Goal: Entertainment & Leisure: Consume media (video, audio)

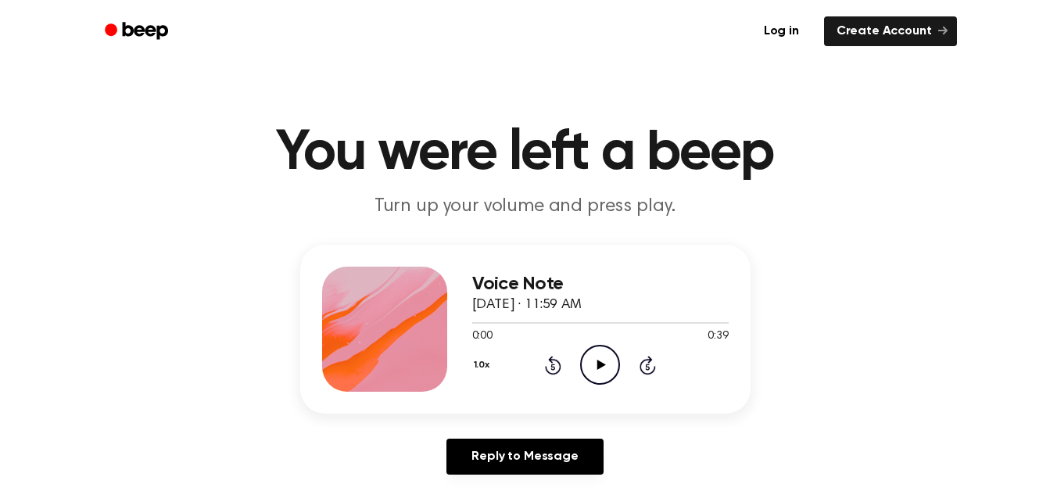
click at [606, 364] on icon "Play Audio" at bounding box center [600, 365] width 40 height 40
click at [569, 318] on div at bounding box center [600, 322] width 257 height 13
click at [603, 379] on icon "Play Audio" at bounding box center [600, 365] width 40 height 40
click at [598, 370] on icon at bounding box center [600, 365] width 7 height 10
